Goal: Information Seeking & Learning: Check status

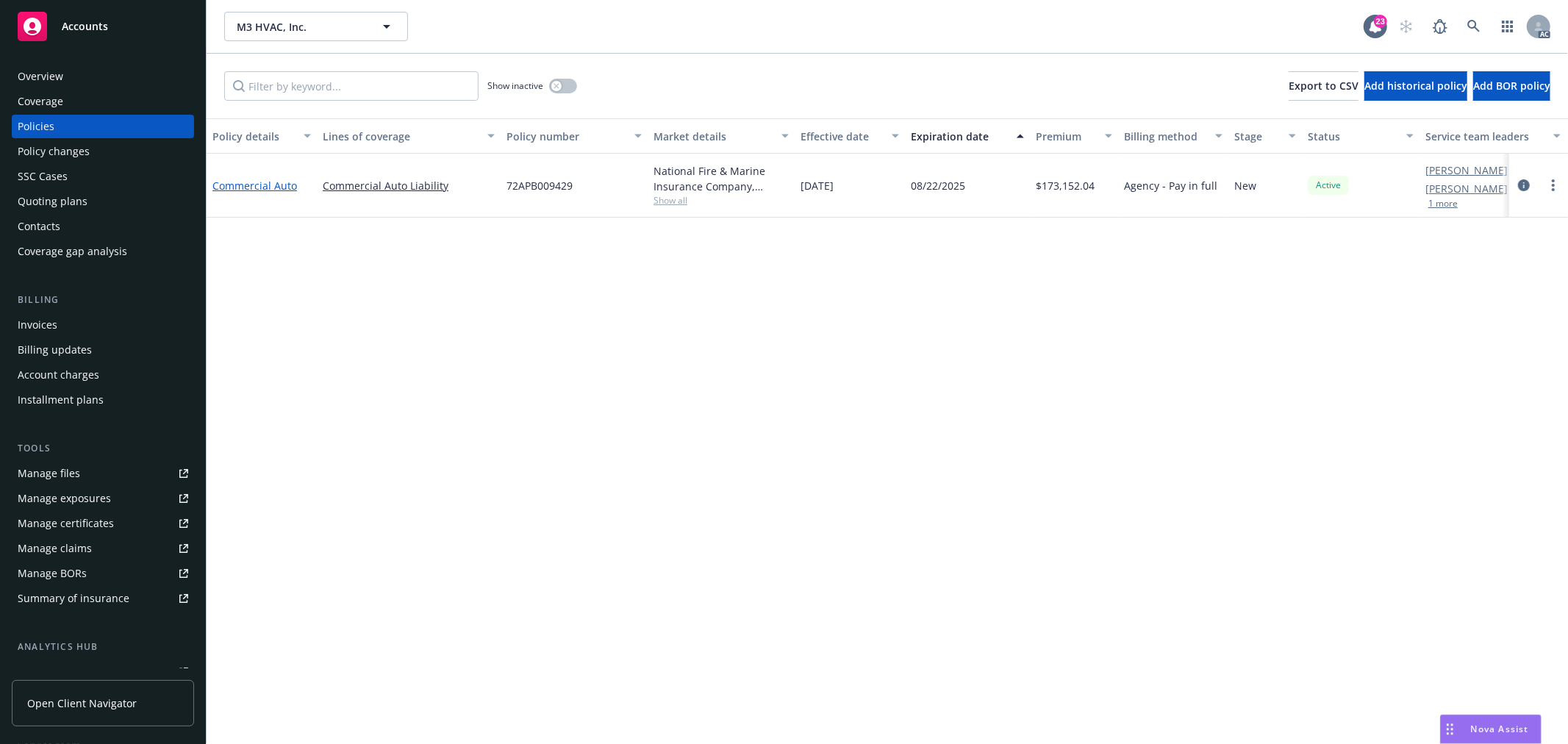
click at [278, 188] on link "Commercial Auto" at bounding box center [255, 185] width 85 height 14
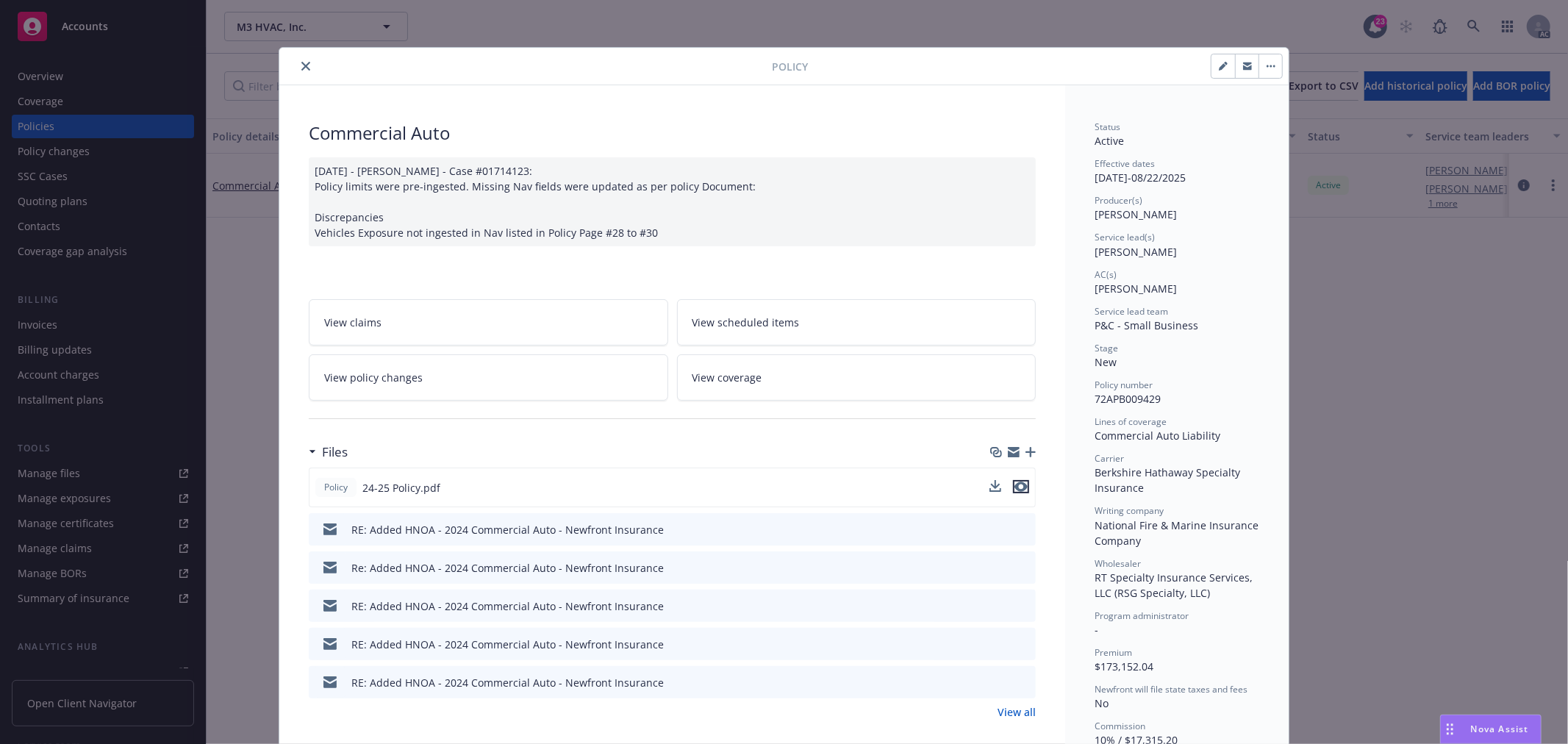
click at [1018, 487] on icon "preview file" at bounding box center [1021, 487] width 13 height 10
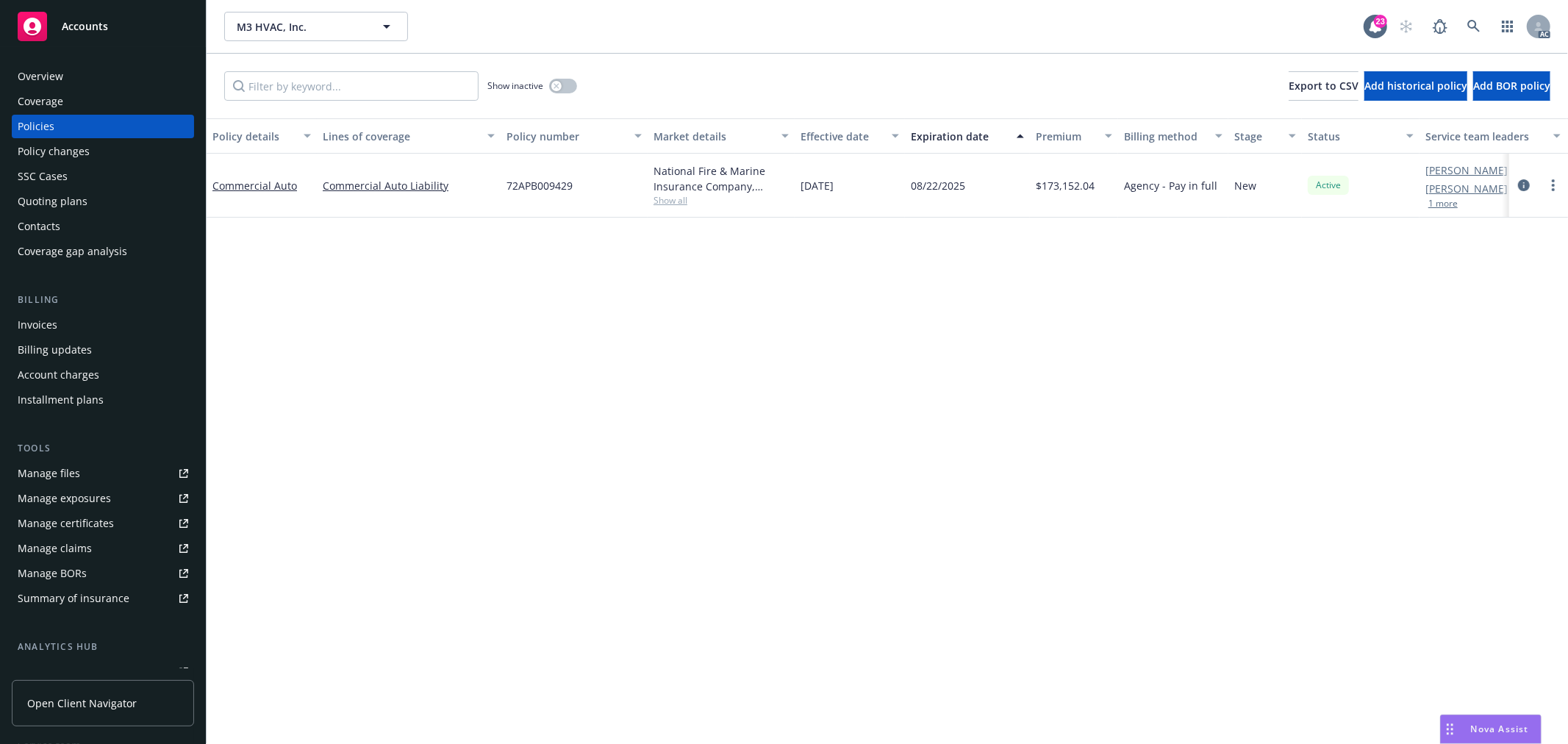
click at [669, 201] on span "Show all" at bounding box center [721, 200] width 135 height 12
